Goal: Use online tool/utility: Utilize a website feature to perform a specific function

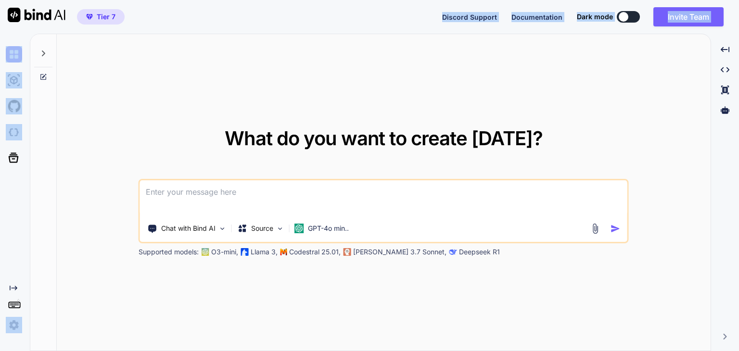
drag, startPoint x: 401, startPoint y: 35, endPoint x: 418, endPoint y: -42, distance: 78.7
click at [418, 0] on html "Tier 7 Discord Support Documentation Dark mode Invite Team Created with Pixso. …" at bounding box center [369, 175] width 739 height 351
click at [268, 74] on div "What do you want to create [DATE]? Chat with Bind AI Source GPT-4o min.. Suppor…" at bounding box center [384, 193] width 654 height 318
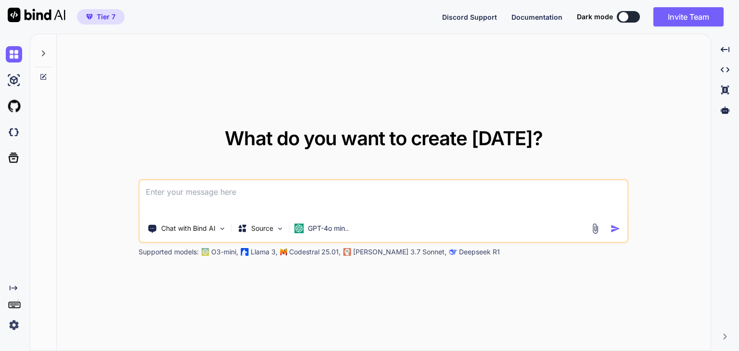
click at [127, 84] on div "What do you want to create [DATE]? Chat with Bind AI Source GPT-4o min.. Suppor…" at bounding box center [384, 193] width 654 height 318
click at [218, 191] on textarea at bounding box center [383, 198] width 487 height 36
type textarea "develop a website to store students info."
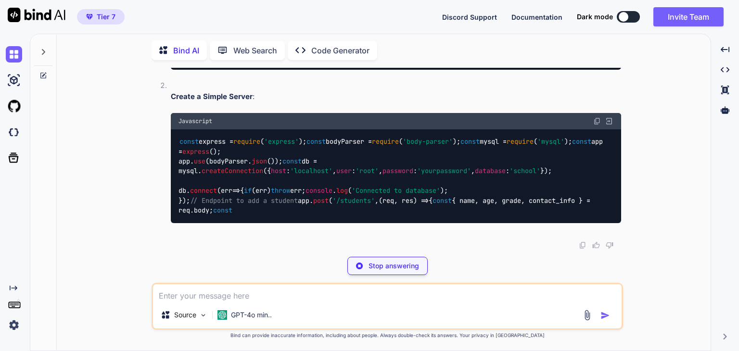
scroll to position [608, 0]
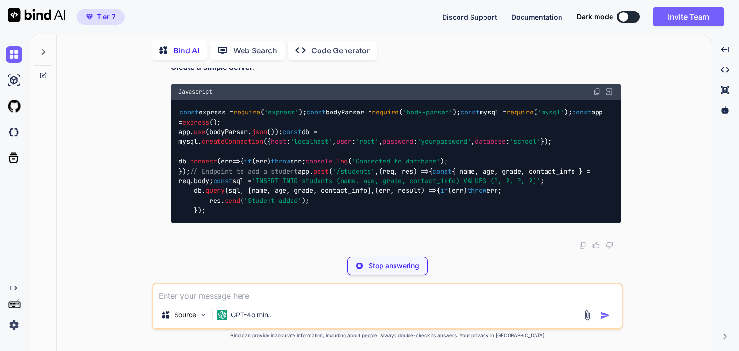
click at [340, 48] on p "Code Generator" at bounding box center [340, 51] width 58 height 12
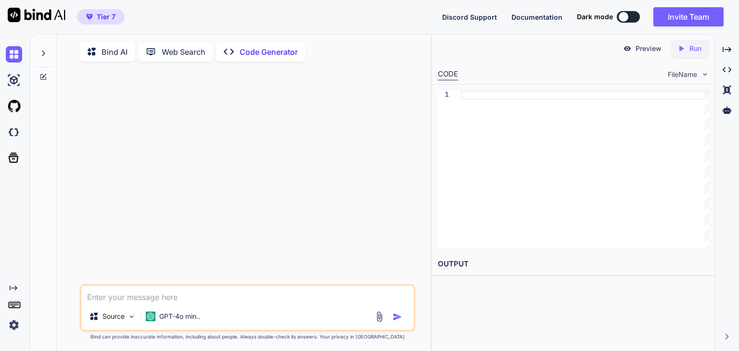
click at [116, 47] on p "Bind AI" at bounding box center [115, 52] width 26 height 12
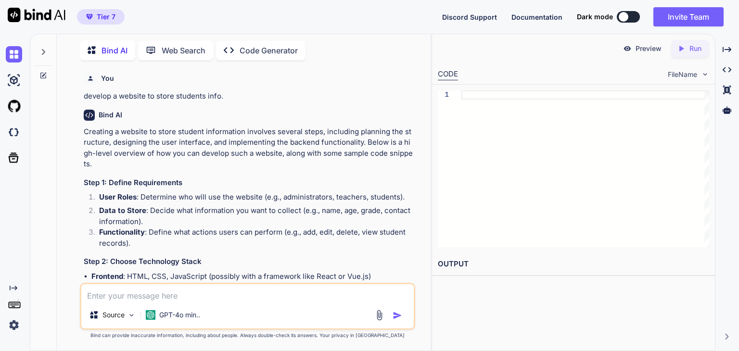
click at [250, 52] on p "Code Generator" at bounding box center [269, 51] width 58 height 12
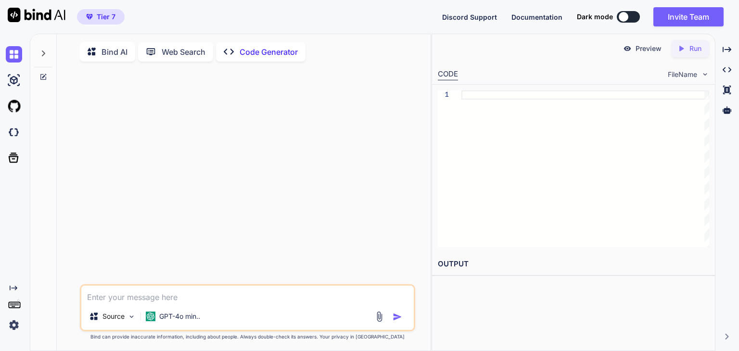
click at [163, 115] on div at bounding box center [248, 176] width 333 height 215
click at [149, 296] on textarea at bounding box center [247, 294] width 333 height 17
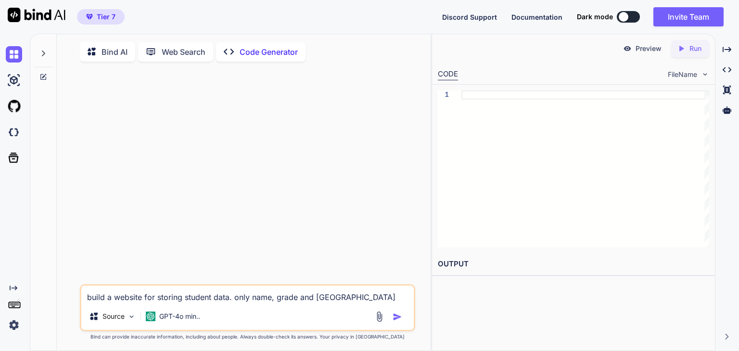
type textarea "build a website for storing student data. only name, grade and number"
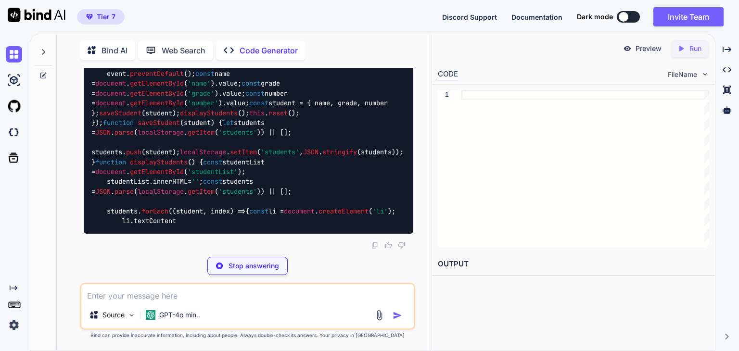
scroll to position [1093, 0]
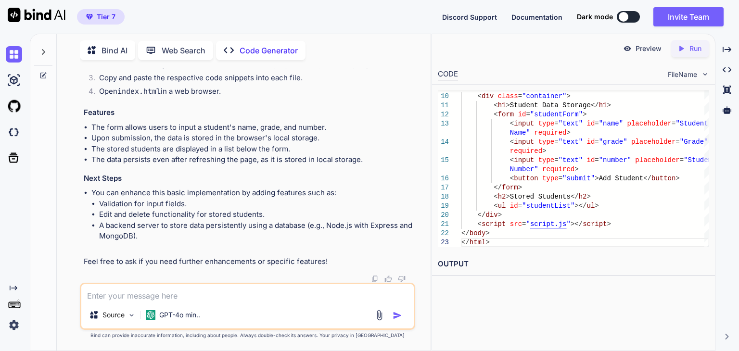
click at [709, 74] on img at bounding box center [705, 74] width 8 height 8
click at [703, 74] on img at bounding box center [705, 74] width 8 height 8
click at [704, 70] on div "FileName" at bounding box center [688, 75] width 41 height 10
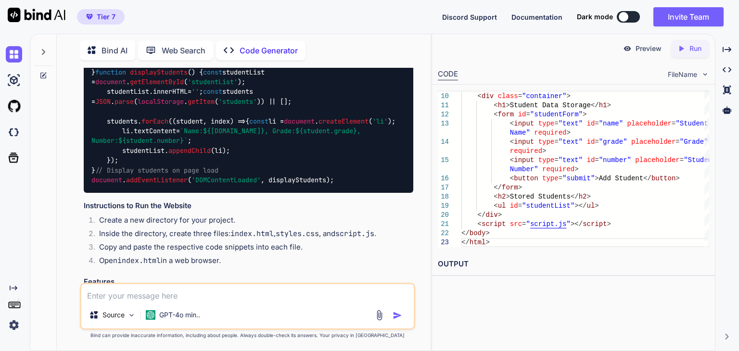
scroll to position [705, 0]
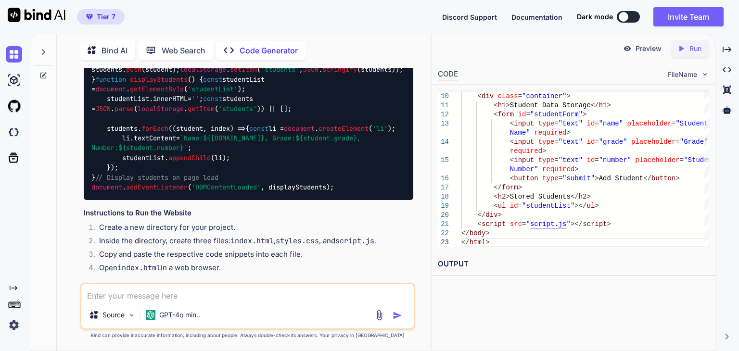
click at [531, 168] on div "< body > < div class = "container" > < h1 > Student Data Storage </ h1 > < form…" at bounding box center [585, 123] width 248 height 247
click at [531, 141] on div "< body > < div class = "container" > < h1 > Student Data Storage </ h1 > < form…" at bounding box center [585, 123] width 248 height 247
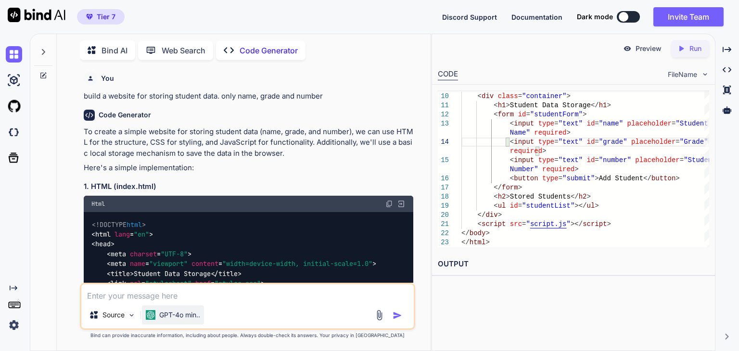
click at [184, 324] on div "GPT-4o min.." at bounding box center [173, 315] width 62 height 19
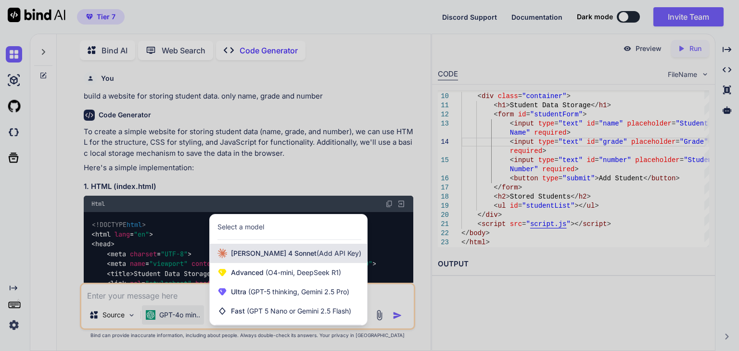
click at [333, 254] on div "[PERSON_NAME] 4 Sonnet (Add API Key)" at bounding box center [288, 253] width 157 height 19
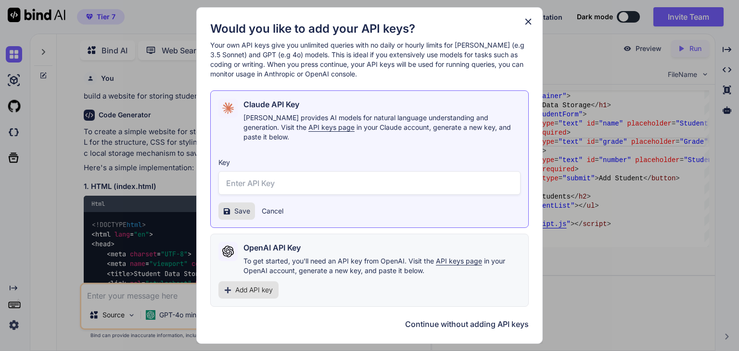
click at [493, 319] on button "Continue without adding API keys" at bounding box center [467, 325] width 124 height 12
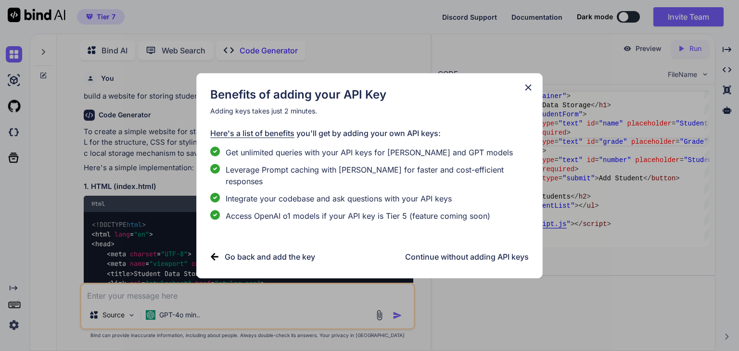
click at [452, 256] on h3 "Continue without adding API keys" at bounding box center [467, 257] width 124 height 12
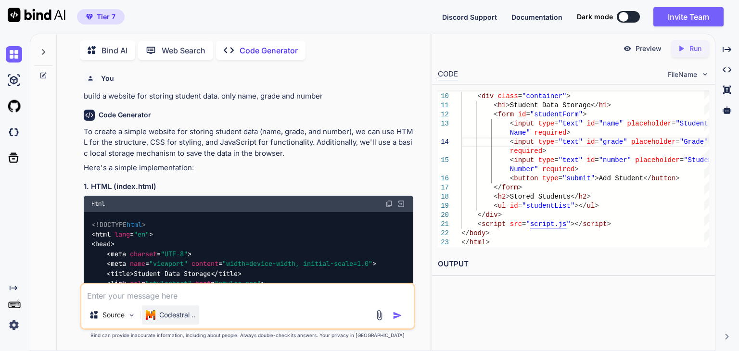
click at [191, 318] on p "Codestral .." at bounding box center [177, 315] width 36 height 10
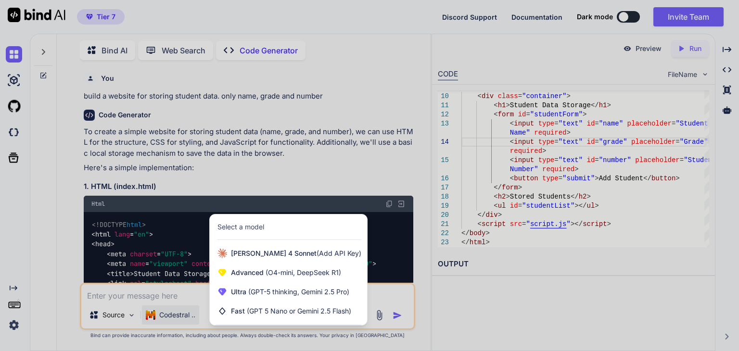
click at [298, 152] on div at bounding box center [369, 175] width 739 height 351
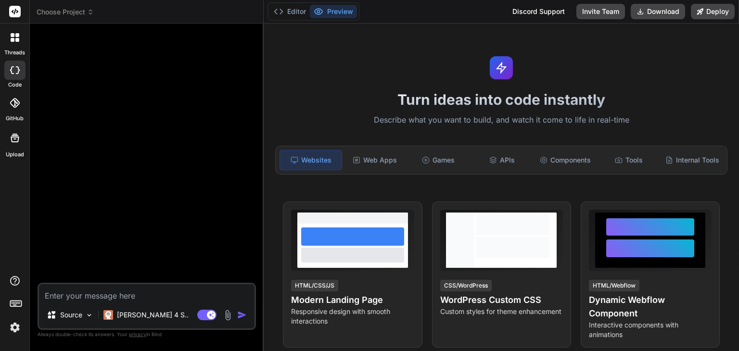
type textarea "x"
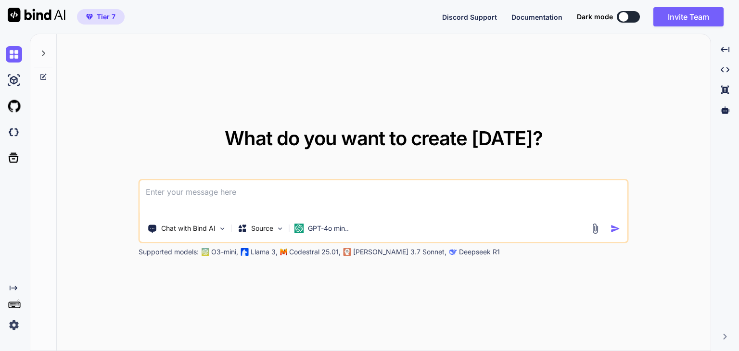
type textarea "x"
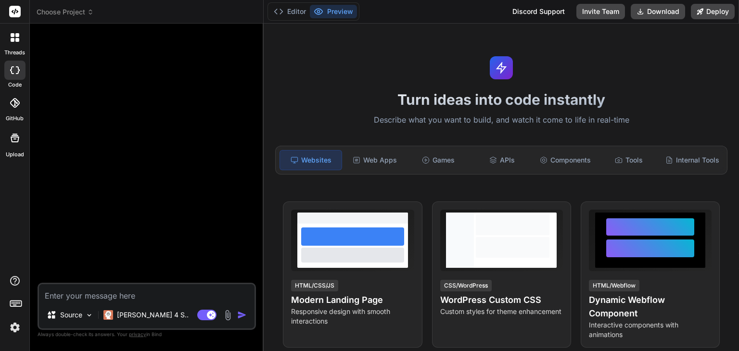
click at [162, 107] on div at bounding box center [147, 157] width 217 height 252
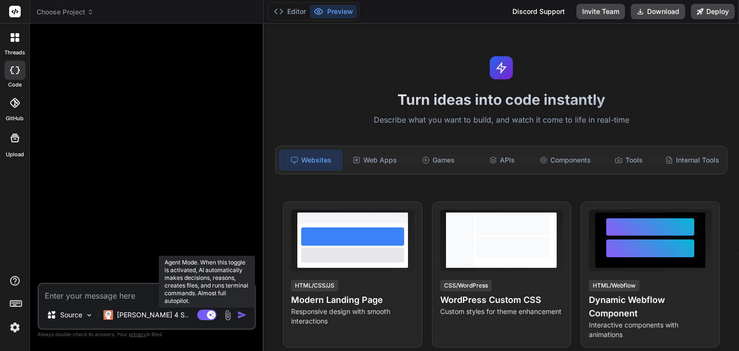
click at [207, 316] on rect at bounding box center [206, 315] width 19 height 11
click at [207, 316] on rect at bounding box center [202, 315] width 9 height 9
click at [207, 316] on rect at bounding box center [206, 315] width 19 height 11
click at [207, 316] on rect at bounding box center [202, 315] width 9 height 9
click at [207, 316] on rect at bounding box center [206, 315] width 19 height 11
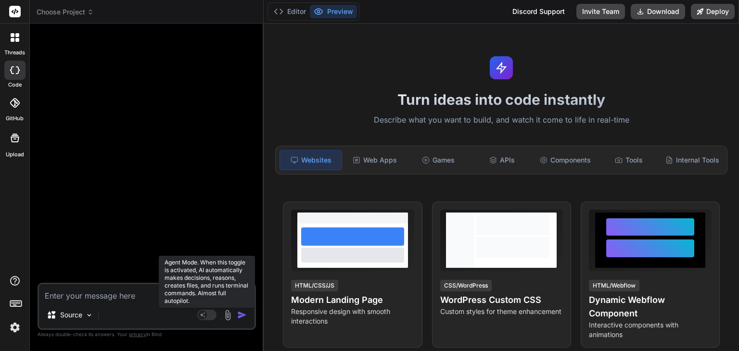
click at [203, 314] on icon at bounding box center [203, 314] width 5 height 5
click at [203, 314] on rect at bounding box center [206, 315] width 19 height 11
click at [203, 314] on icon at bounding box center [203, 314] width 5 height 5
click at [203, 314] on rect at bounding box center [206, 315] width 19 height 11
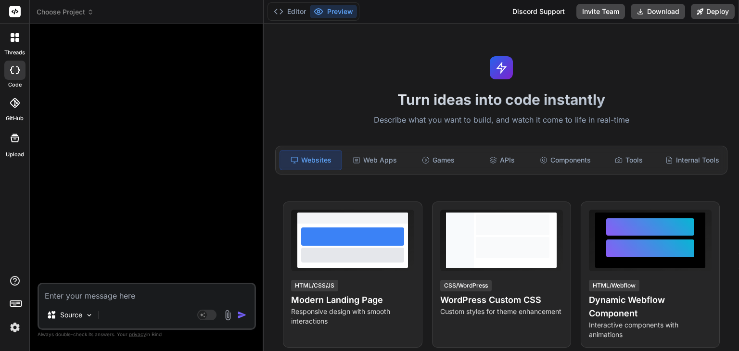
click at [121, 140] on div at bounding box center [147, 157] width 217 height 252
click at [134, 194] on div at bounding box center [147, 157] width 217 height 252
click at [98, 300] on textarea at bounding box center [147, 292] width 216 height 17
click at [85, 316] on img at bounding box center [89, 315] width 8 height 8
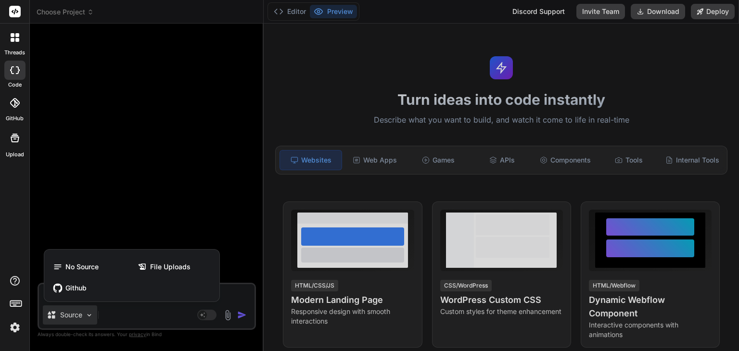
click at [127, 192] on div at bounding box center [369, 175] width 739 height 351
type textarea "x"
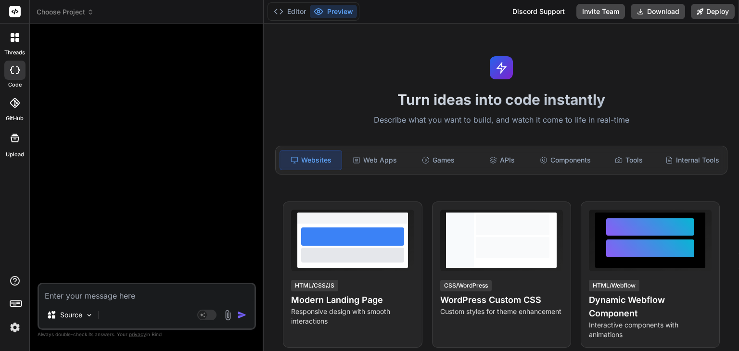
click at [89, 304] on div "Source Agent Mode. When this toggle is activated, AI automatically makes decisi…" at bounding box center [147, 306] width 218 height 47
click at [112, 287] on textarea at bounding box center [147, 292] width 216 height 17
click at [129, 83] on div at bounding box center [147, 157] width 217 height 252
